Goal: Task Accomplishment & Management: Manage account settings

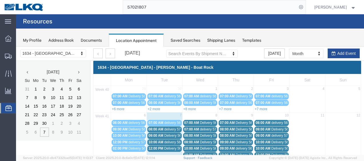
scroll to position [33, 0]
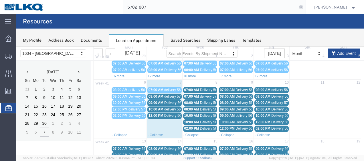
click at [305, 7] on icon at bounding box center [301, 7] width 8 height 8
click at [305, 6] on icon at bounding box center [301, 7] width 8 height 8
click at [230, 6] on input "search" at bounding box center [210, 7] width 174 height 14
type input "57021809"
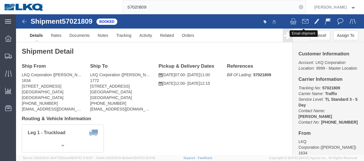
click span
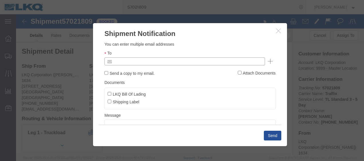
click input "text"
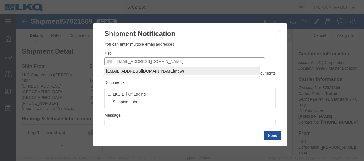
type input "[EMAIL_ADDRESS][DOMAIN_NAME]"
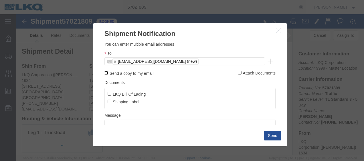
click input "Send a copy to my email."
checkbox input "true"
click input "LKQ Bill Of Lading"
checkbox input "true"
click button "Send"
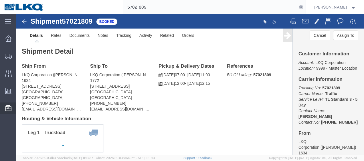
click at [0, 0] on span "Location Appointment" at bounding box center [0, 0] width 0 height 0
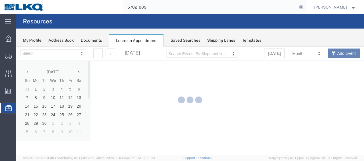
select select "28712"
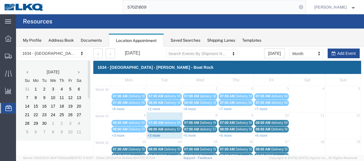
click at [152, 135] on link "+3 more" at bounding box center [154, 136] width 13 height 4
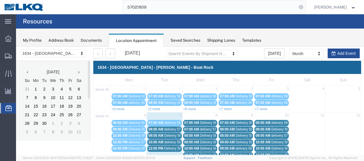
click at [173, 129] on span "delivery 57022919" at bounding box center [178, 130] width 28 height 4
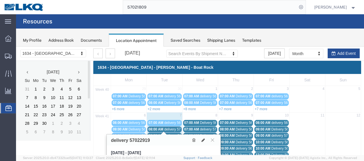
click at [174, 134] on span "Delivery 56661596" at bounding box center [178, 136] width 28 height 4
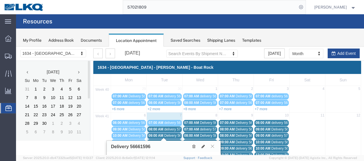
click at [174, 141] on div "10:00 AM delivery 56607082" at bounding box center [165, 143] width 32 height 4
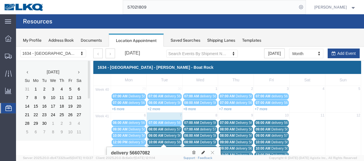
click at [202, 151] on icon at bounding box center [203, 153] width 3 height 4
select select "1"
select select
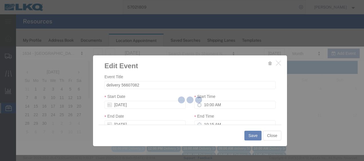
select select
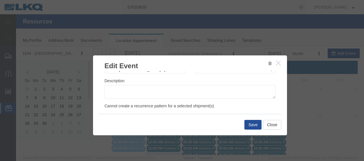
scroll to position [86, 0]
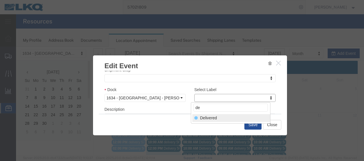
type input "de"
drag, startPoint x: 215, startPoint y: 116, endPoint x: 246, endPoint y: 123, distance: 31.5
select select "40"
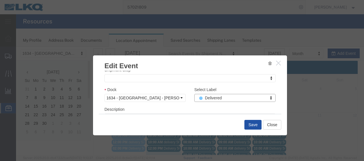
click at [252, 126] on button "Save" at bounding box center [252, 125] width 17 height 10
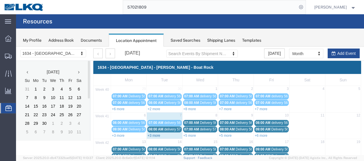
click at [155, 134] on link "+3 more" at bounding box center [154, 136] width 13 height 4
